Goal: Navigation & Orientation: Find specific page/section

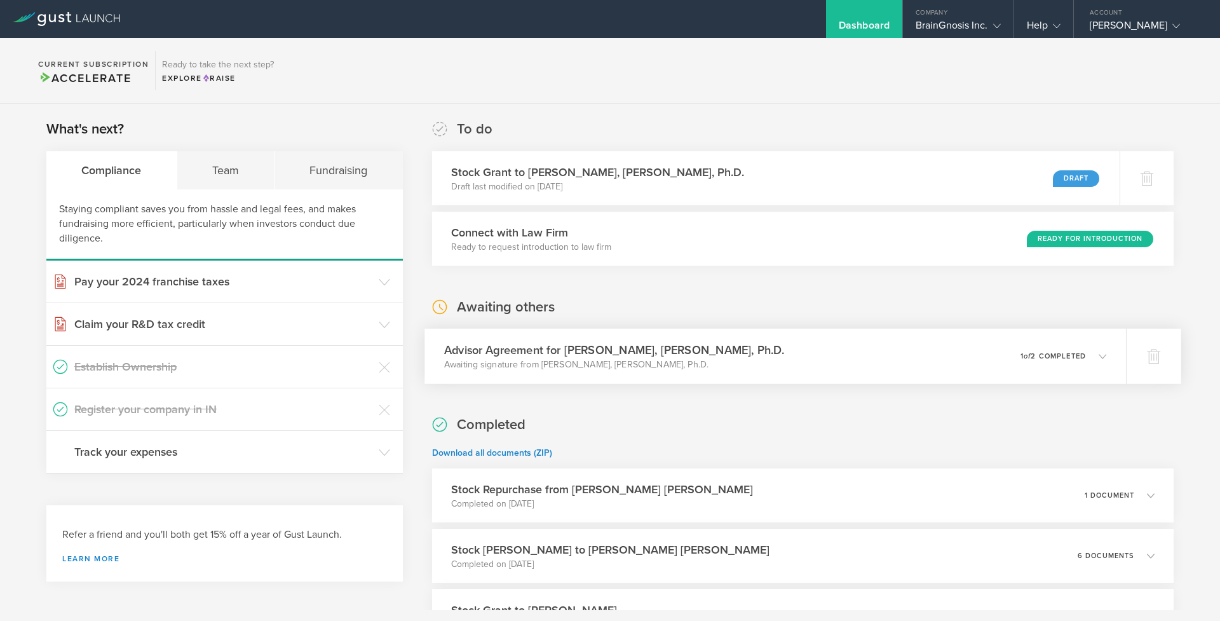
click at [607, 349] on h3 "Advisor Agreement for [PERSON_NAME], [PERSON_NAME], Ph.D." at bounding box center [614, 349] width 340 height 17
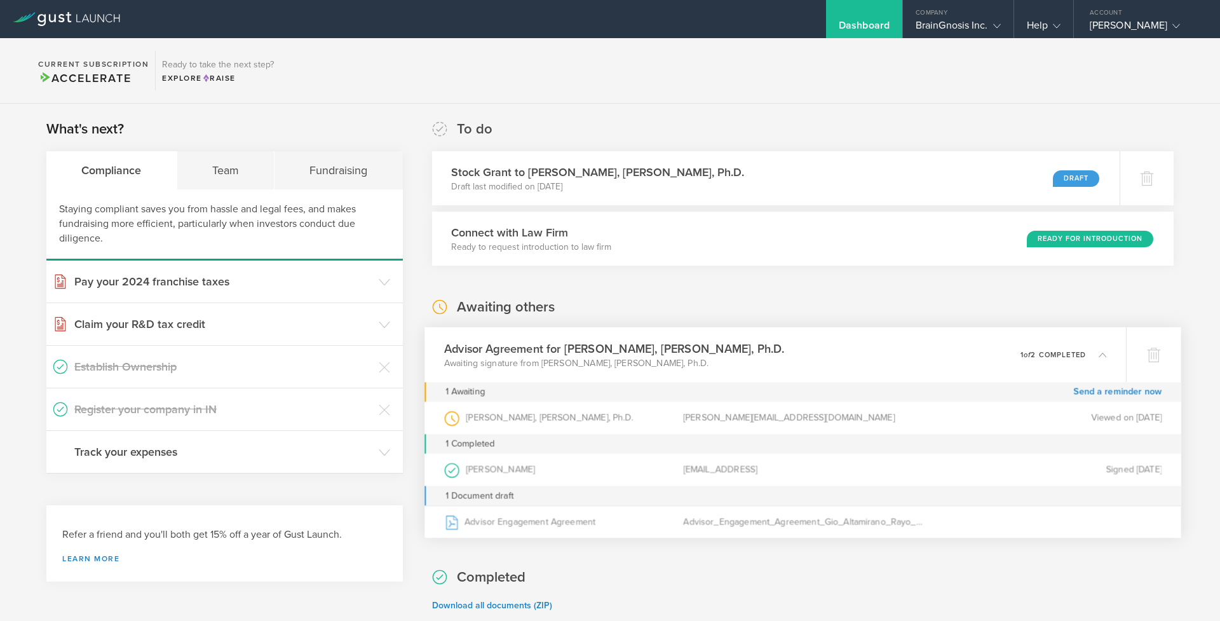
click at [607, 349] on h3 "Advisor Agreement for [PERSON_NAME], [PERSON_NAME], Ph.D." at bounding box center [614, 348] width 340 height 17
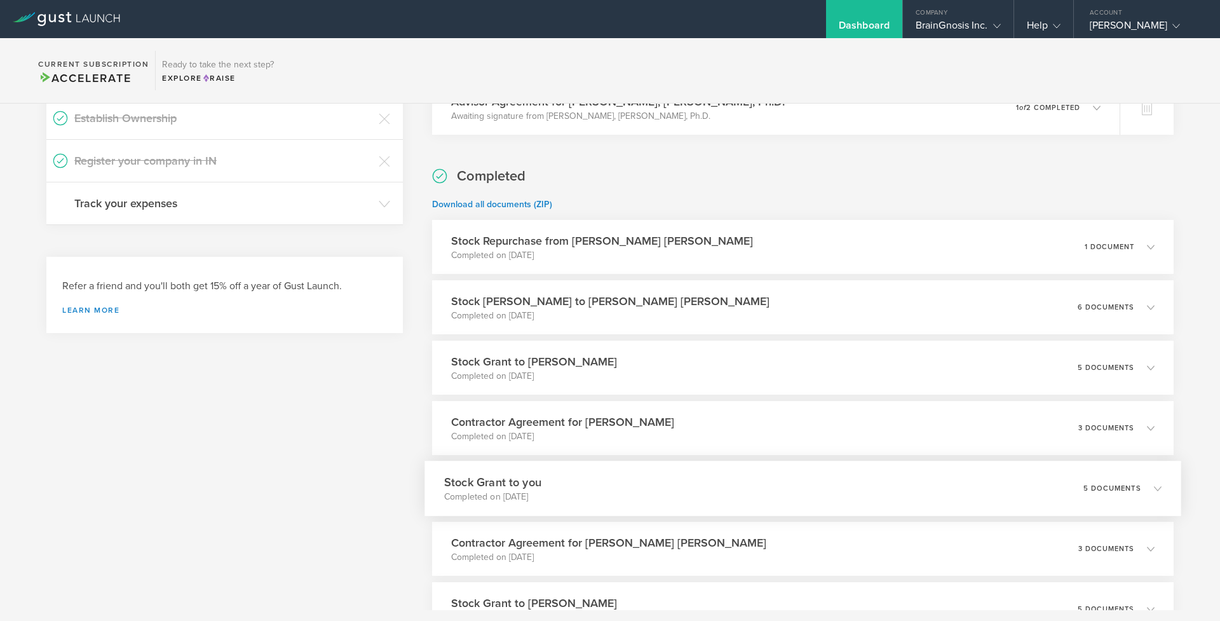
scroll to position [244, 0]
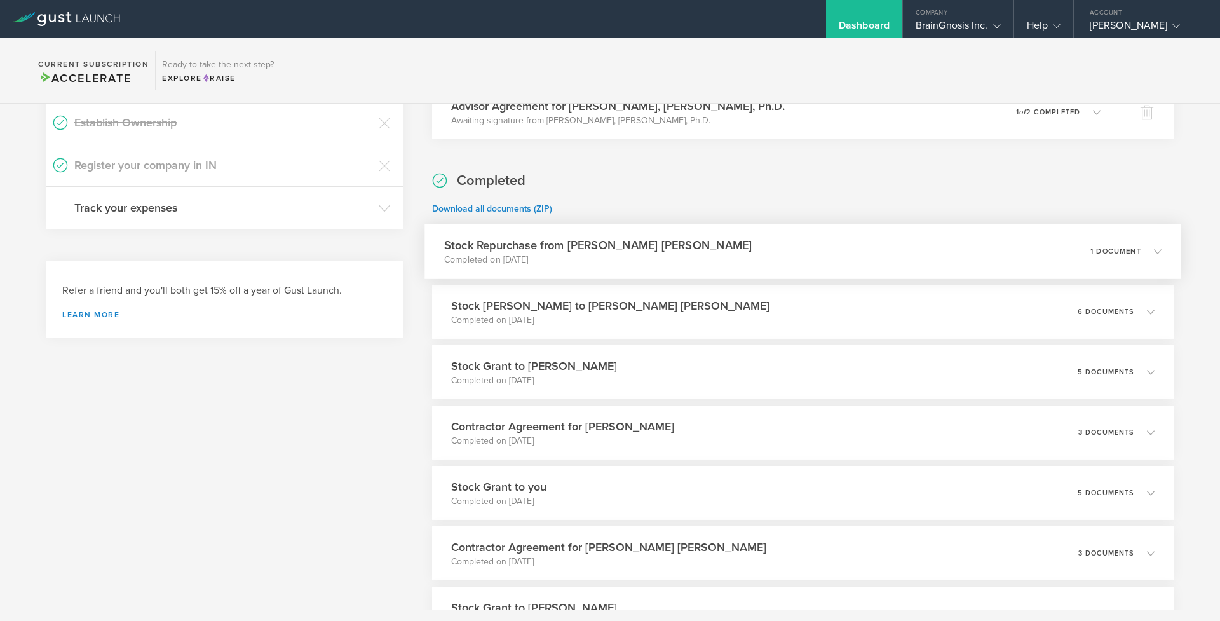
click at [599, 264] on p "Completed on [DATE]" at bounding box center [598, 259] width 308 height 13
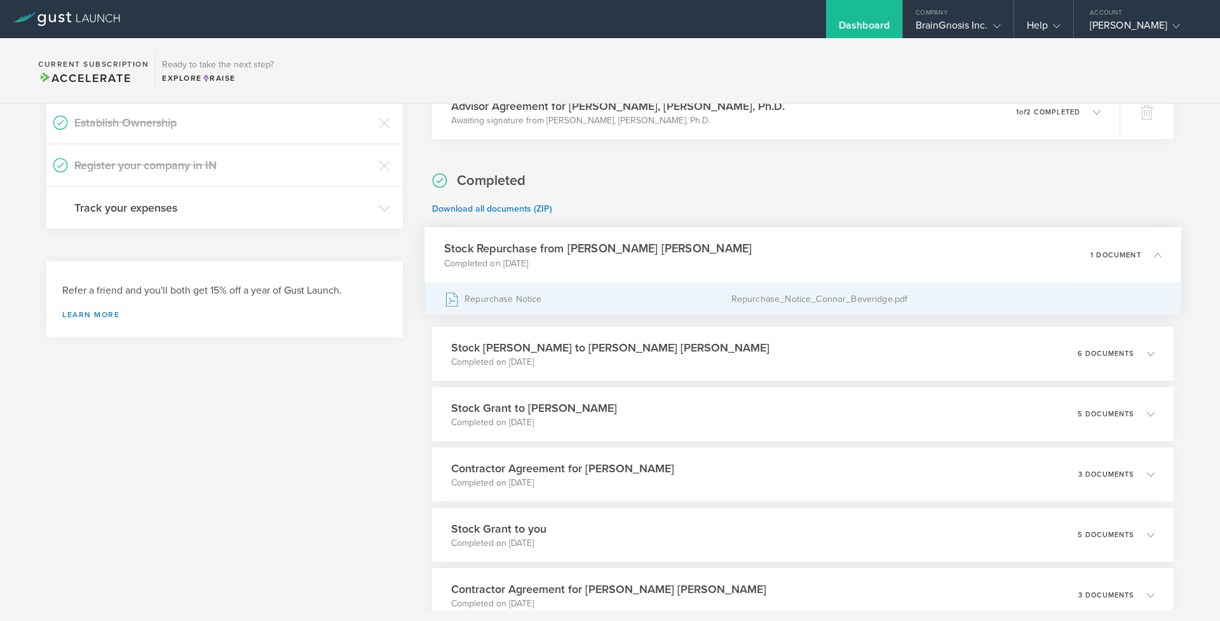
click at [551, 302] on div "Repurchase Notice" at bounding box center [587, 299] width 287 height 32
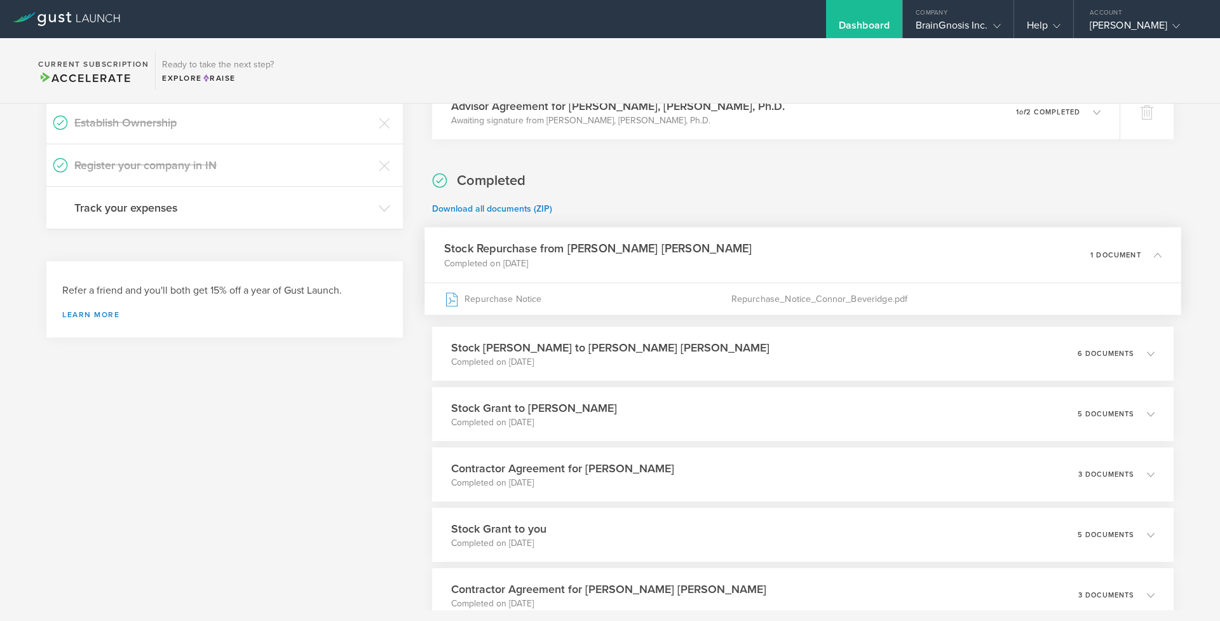
click at [628, 240] on h3 "Stock Repurchase from [PERSON_NAME] [PERSON_NAME]" at bounding box center [598, 248] width 308 height 17
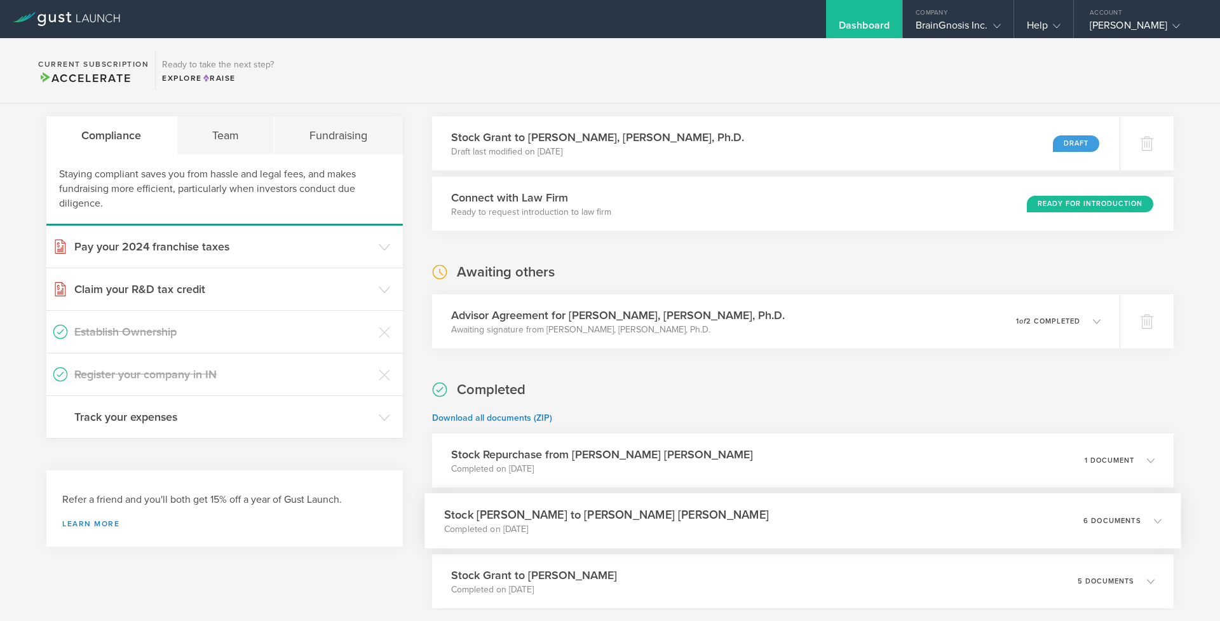
scroll to position [34, 0]
click at [971, 27] on div "BrainGnosis Inc." at bounding box center [957, 28] width 85 height 19
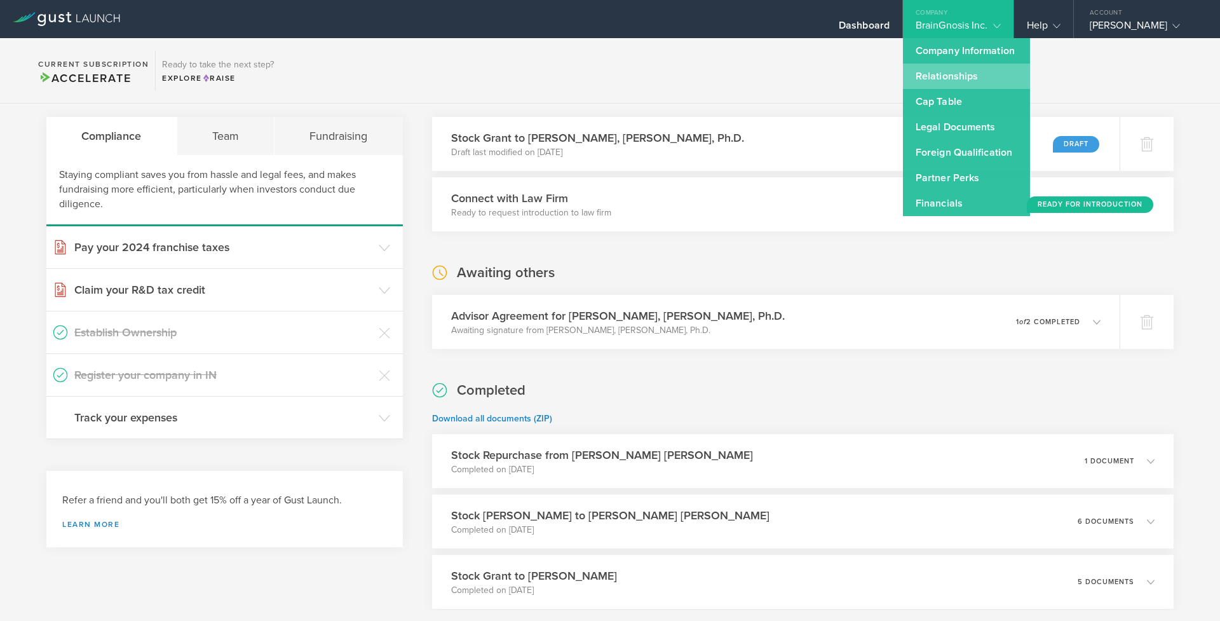
click at [967, 71] on link "Relationships" at bounding box center [966, 76] width 127 height 25
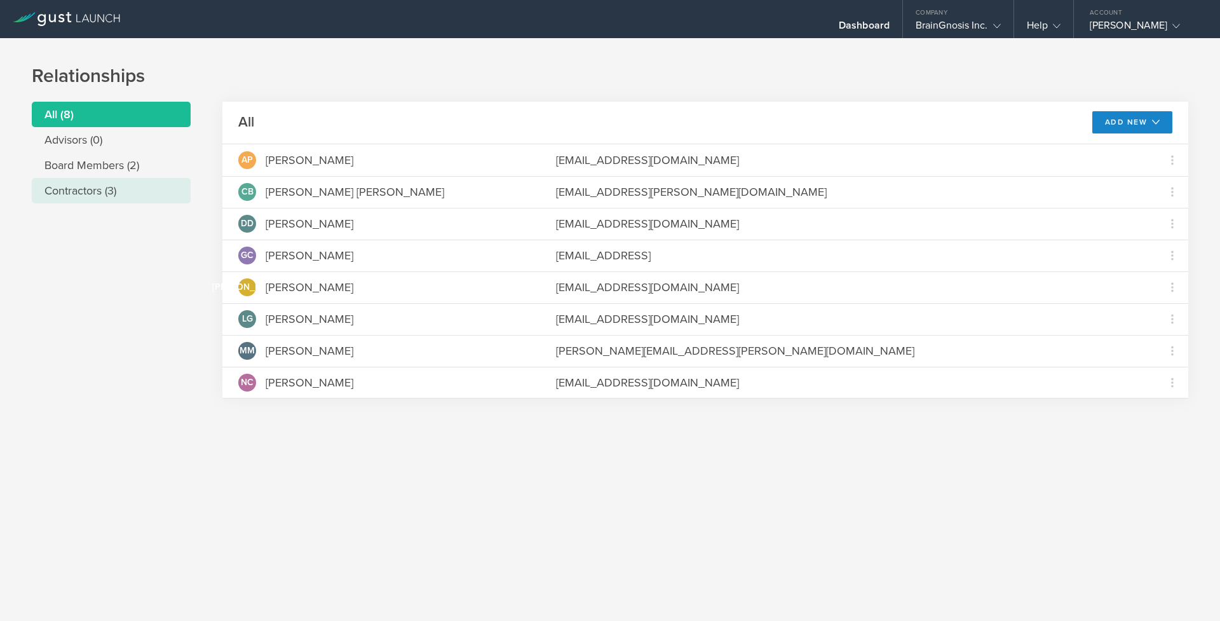
click at [104, 187] on li "Contractors (3)" at bounding box center [111, 190] width 159 height 25
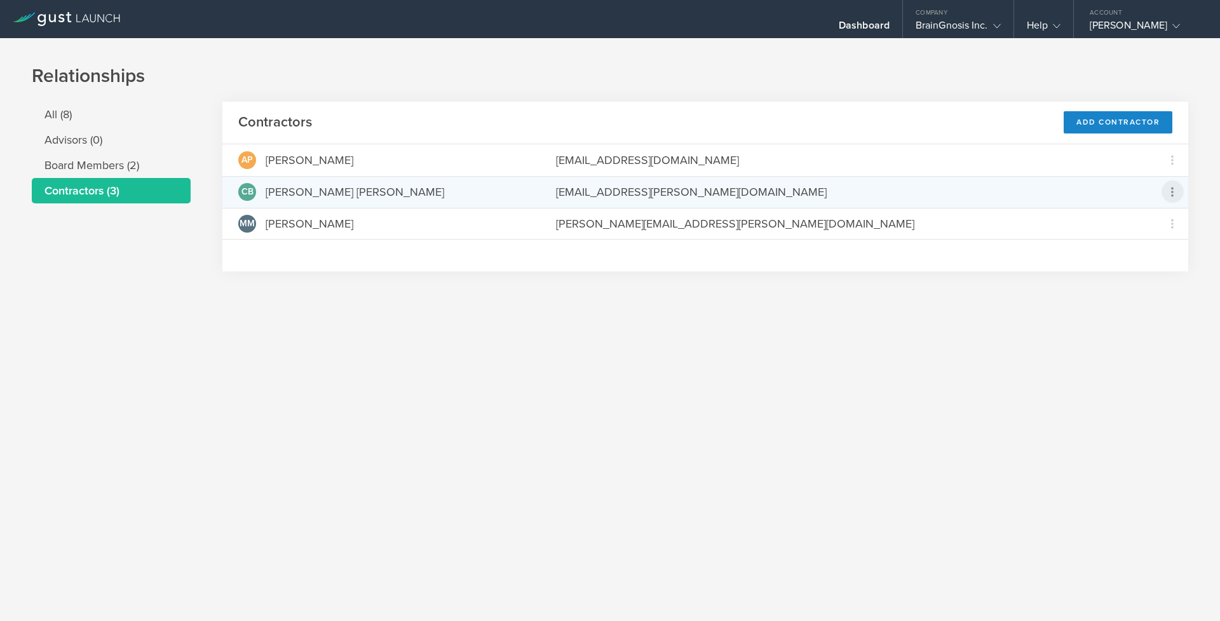
click at [1175, 195] on icon at bounding box center [1171, 191] width 15 height 15
click at [774, 372] on md-backdrop at bounding box center [610, 310] width 1220 height 621
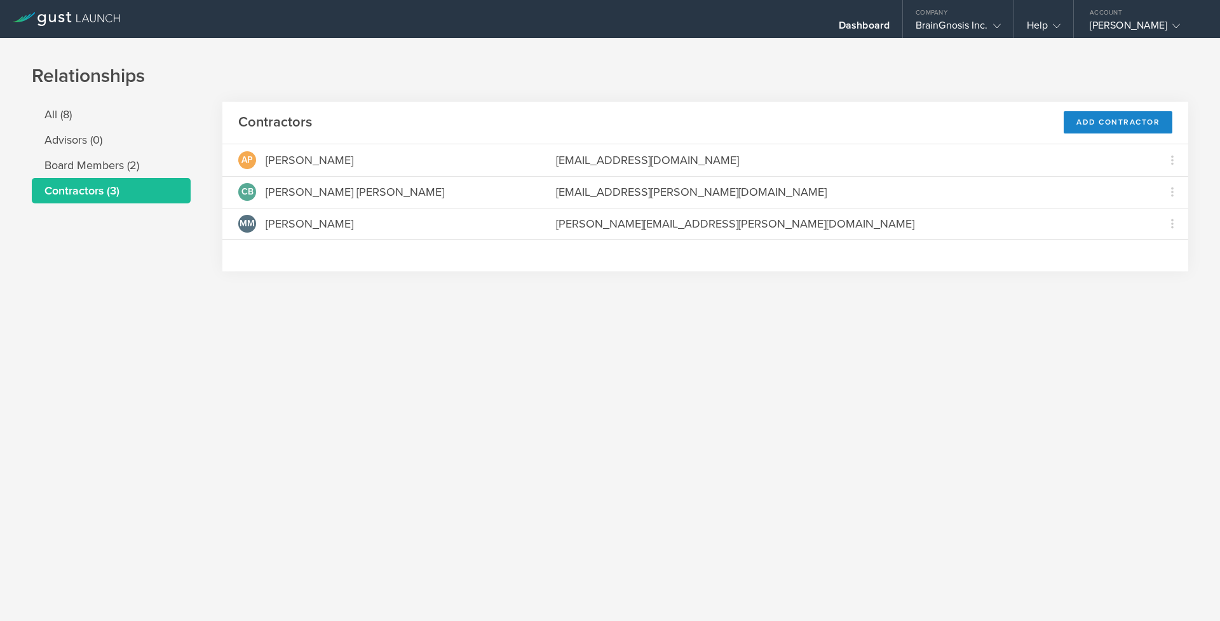
click at [720, 370] on div "Relationships All (8) Advisors (0) Board Members (2) Contractors (3) Contractor…" at bounding box center [610, 329] width 1220 height 583
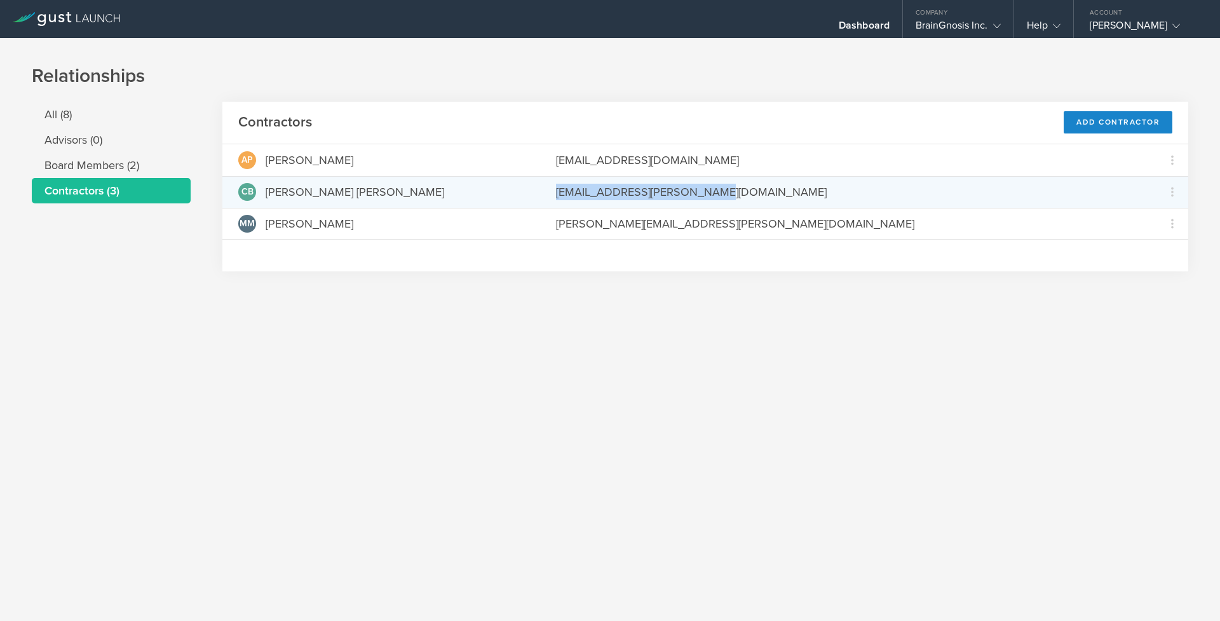
drag, startPoint x: 556, startPoint y: 195, endPoint x: 747, endPoint y: 196, distance: 190.6
click at [747, 196] on div "[EMAIL_ADDRESS][PERSON_NAME][DOMAIN_NAME]" at bounding box center [848, 192] width 584 height 17
drag, startPoint x: 264, startPoint y: 192, endPoint x: 329, endPoint y: 195, distance: 64.8
click at [329, 195] on div "[PERSON_NAME]" at bounding box center [381, 192] width 286 height 18
click at [640, 192] on div "[EMAIL_ADDRESS][PERSON_NAME][DOMAIN_NAME]" at bounding box center [848, 192] width 584 height 17
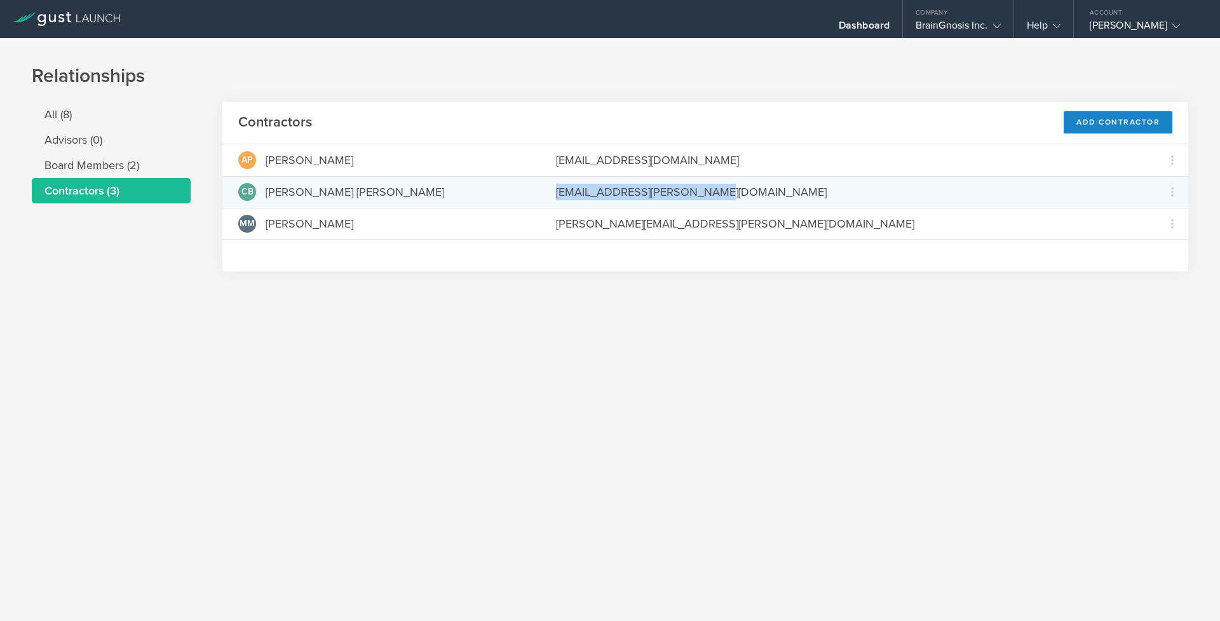
drag, startPoint x: 558, startPoint y: 195, endPoint x: 738, endPoint y: 194, distance: 179.8
click at [739, 194] on div "[EMAIL_ADDRESS][PERSON_NAME][DOMAIN_NAME]" at bounding box center [848, 192] width 584 height 17
copy div "[EMAIL_ADDRESS][PERSON_NAME][DOMAIN_NAME]"
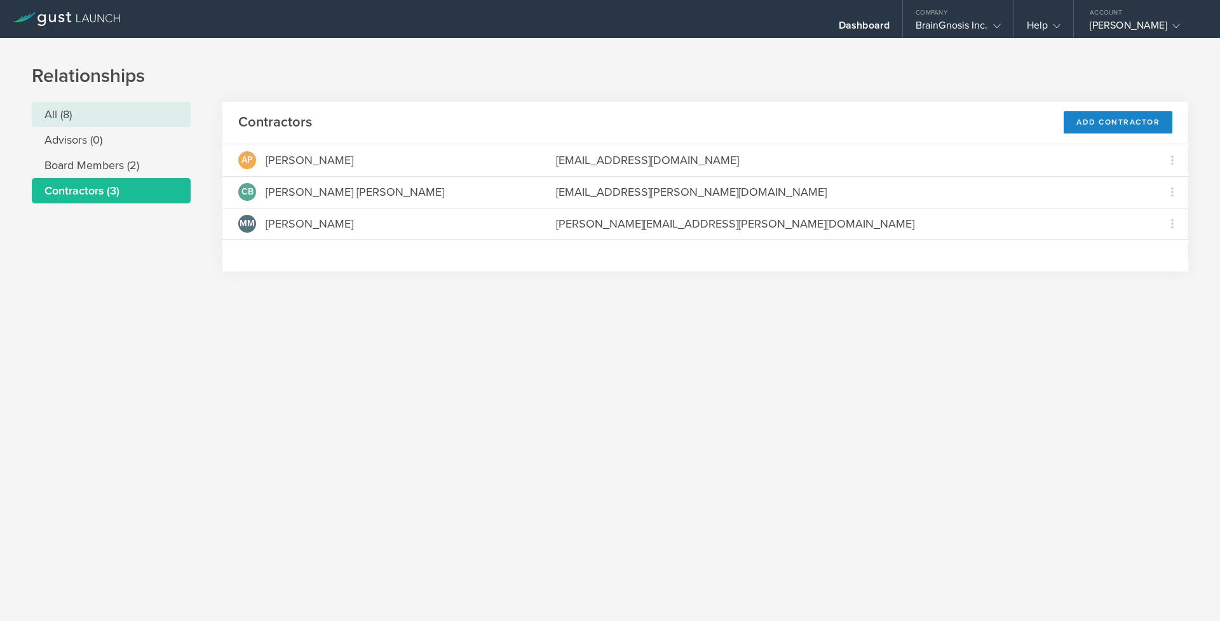
click at [81, 118] on li "All (8)" at bounding box center [111, 114] width 159 height 25
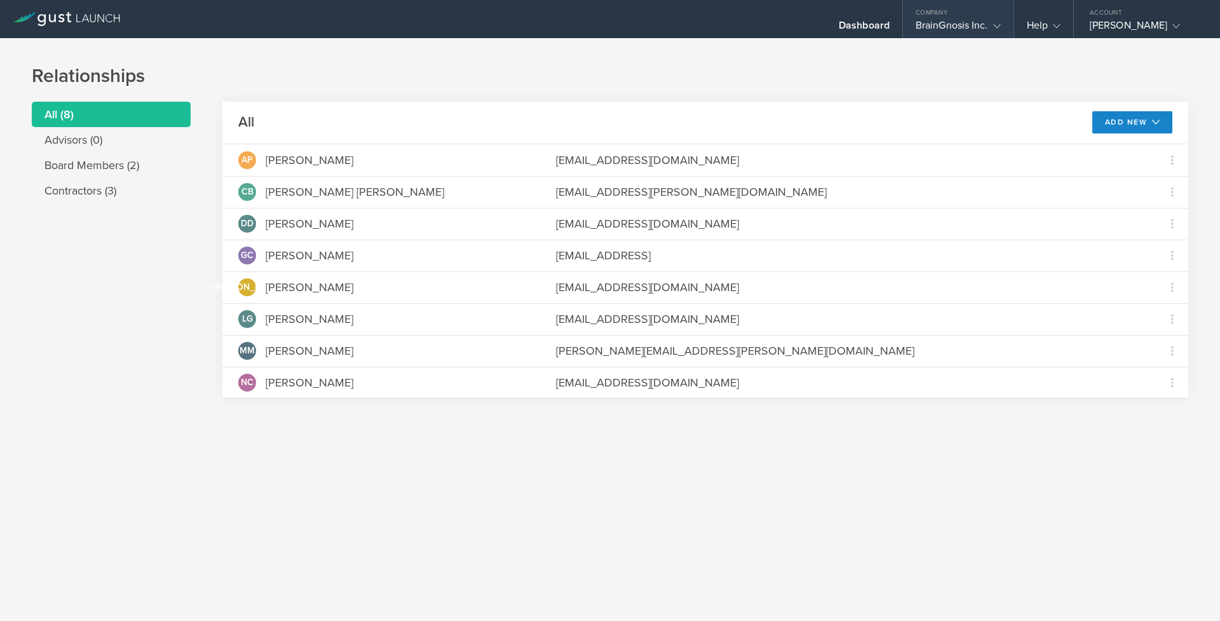
click at [947, 23] on div "BrainGnosis Inc." at bounding box center [957, 28] width 85 height 19
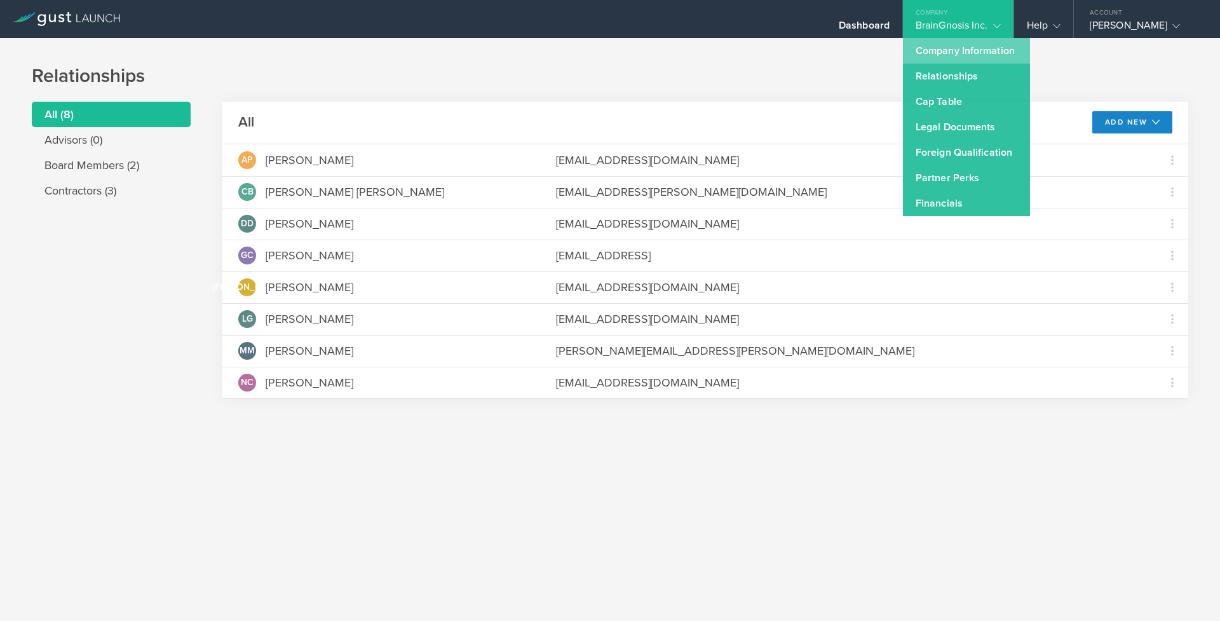
click at [943, 58] on link "Company Information" at bounding box center [966, 50] width 127 height 25
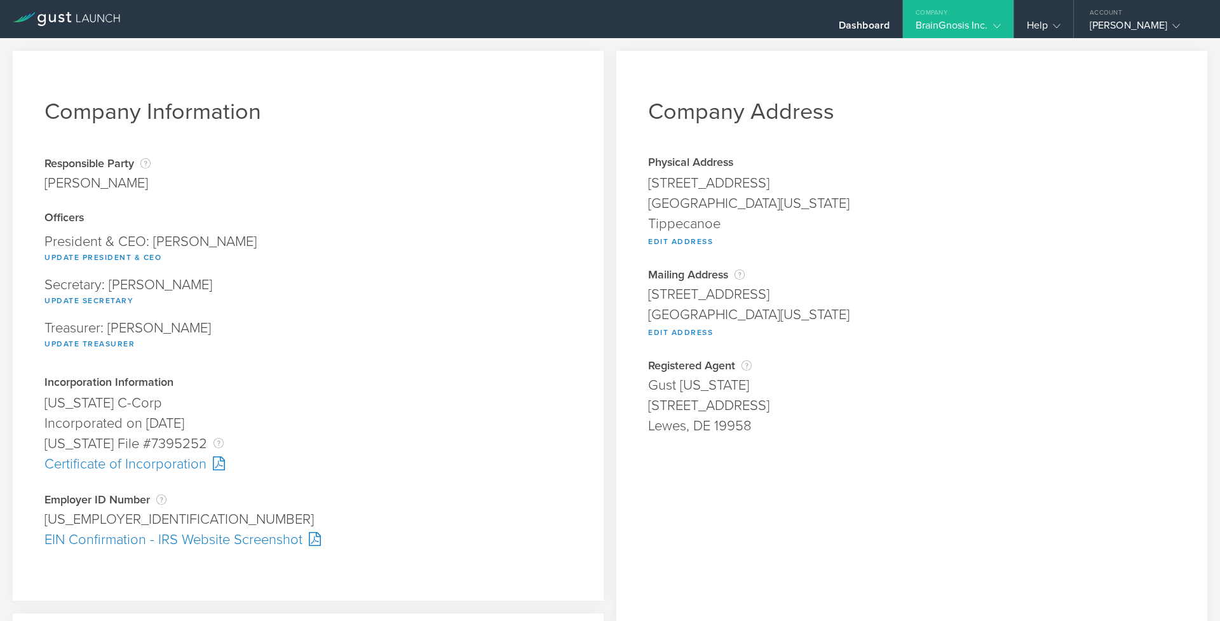
click at [938, 27] on div "BrainGnosis Inc." at bounding box center [957, 28] width 85 height 19
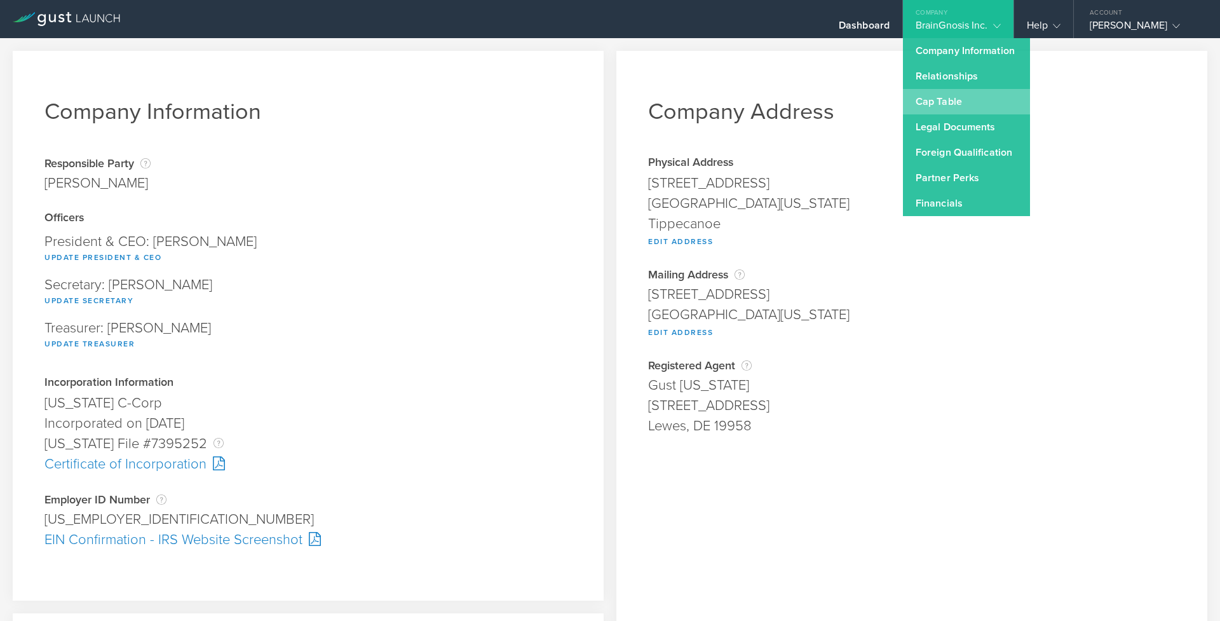
click at [939, 96] on link "Cap Table" at bounding box center [966, 101] width 127 height 25
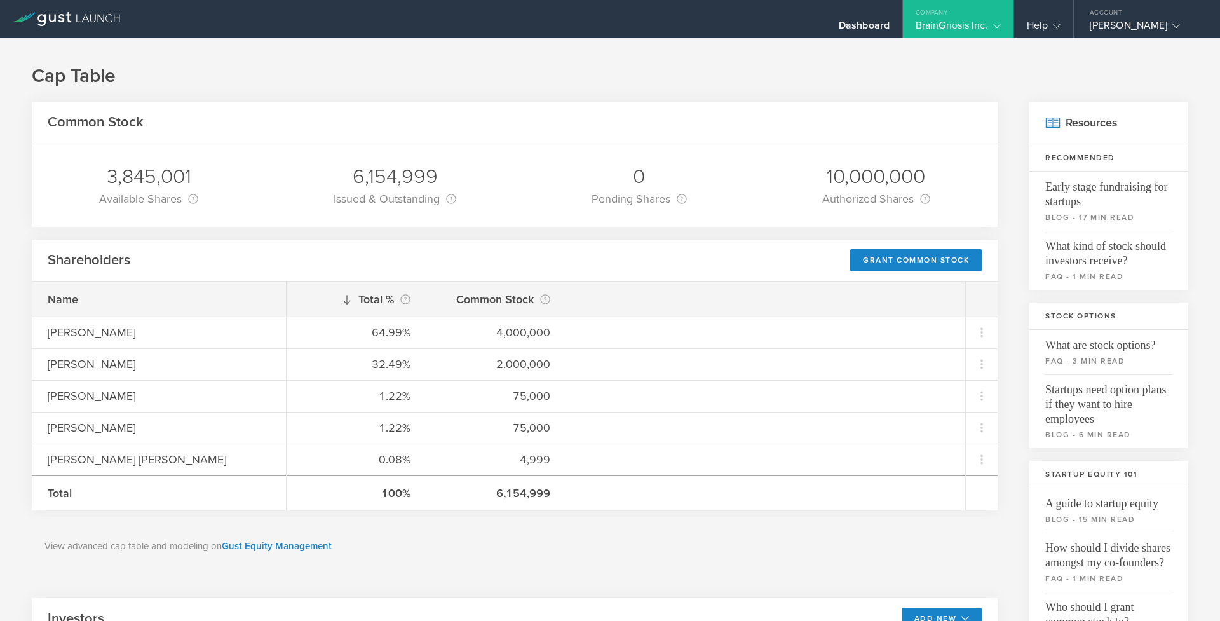
click at [608, 537] on div "View advanced cap table and modeling on Gust Equity Management" at bounding box center [515, 545] width 966 height 59
click at [872, 20] on div "Dashboard" at bounding box center [864, 28] width 51 height 19
